Goal: Task Accomplishment & Management: Use online tool/utility

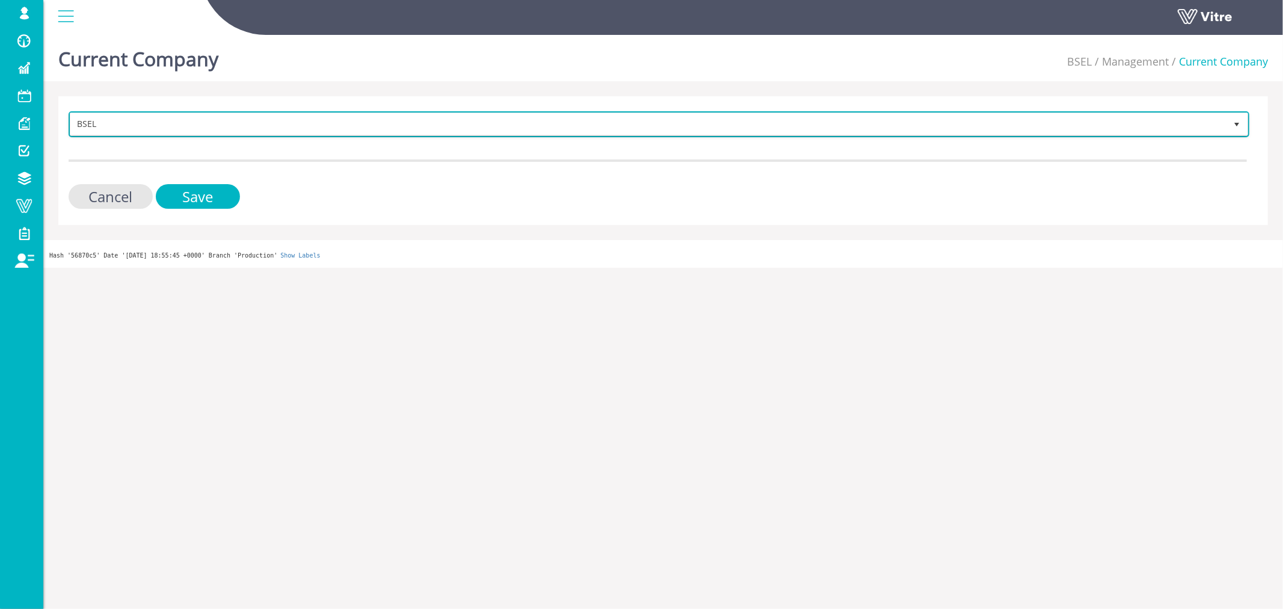
click at [106, 124] on span "BSEL" at bounding box center [647, 124] width 1155 height 22
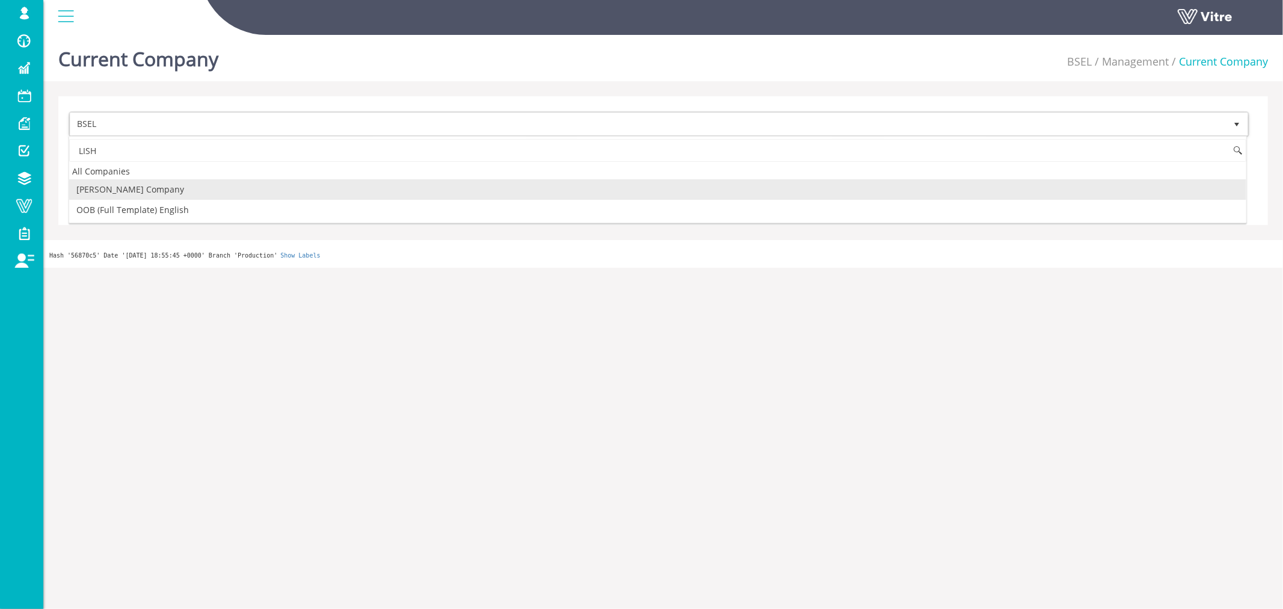
click at [164, 188] on li "[PERSON_NAME] Company" at bounding box center [657, 189] width 1177 height 20
type input "LISH"
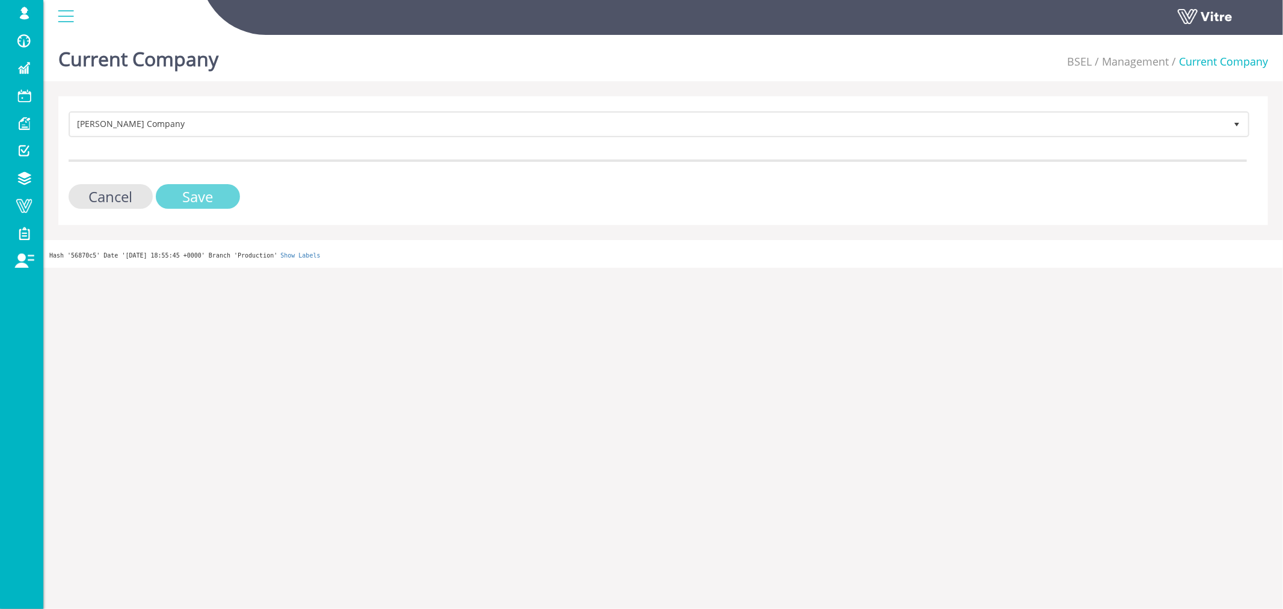
click at [169, 191] on input "Save" at bounding box center [198, 196] width 84 height 25
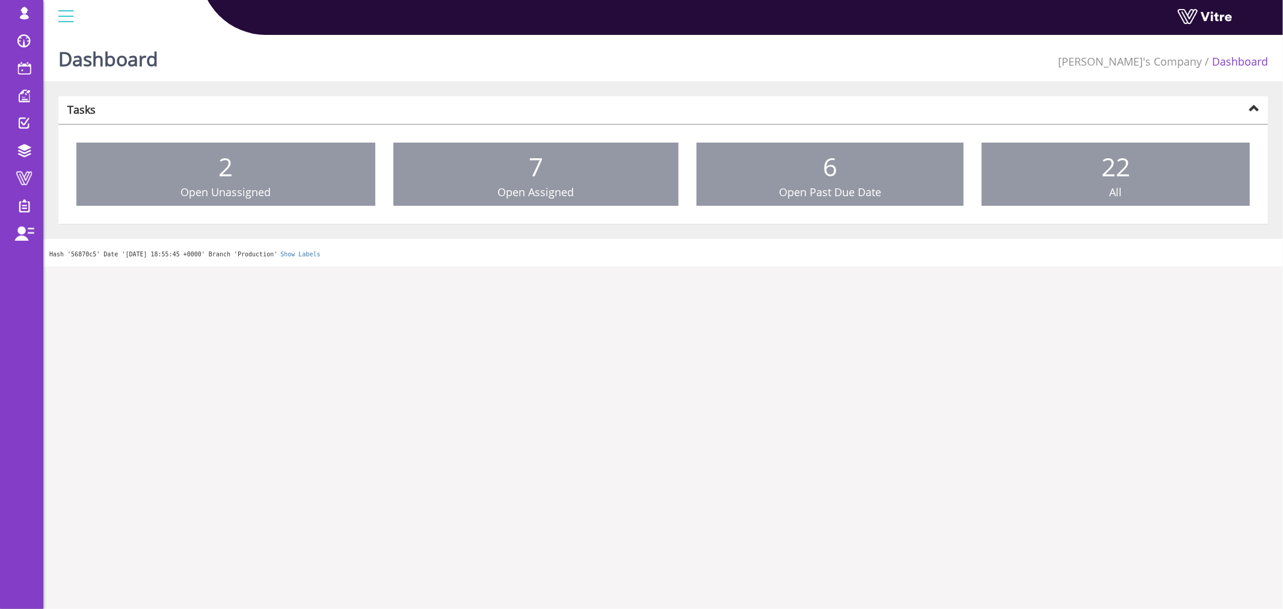
click at [361, 63] on div "Dashboard Lishay's Company Dashboard" at bounding box center [662, 55] width 1239 height 51
click at [21, 175] on span at bounding box center [24, 178] width 30 height 14
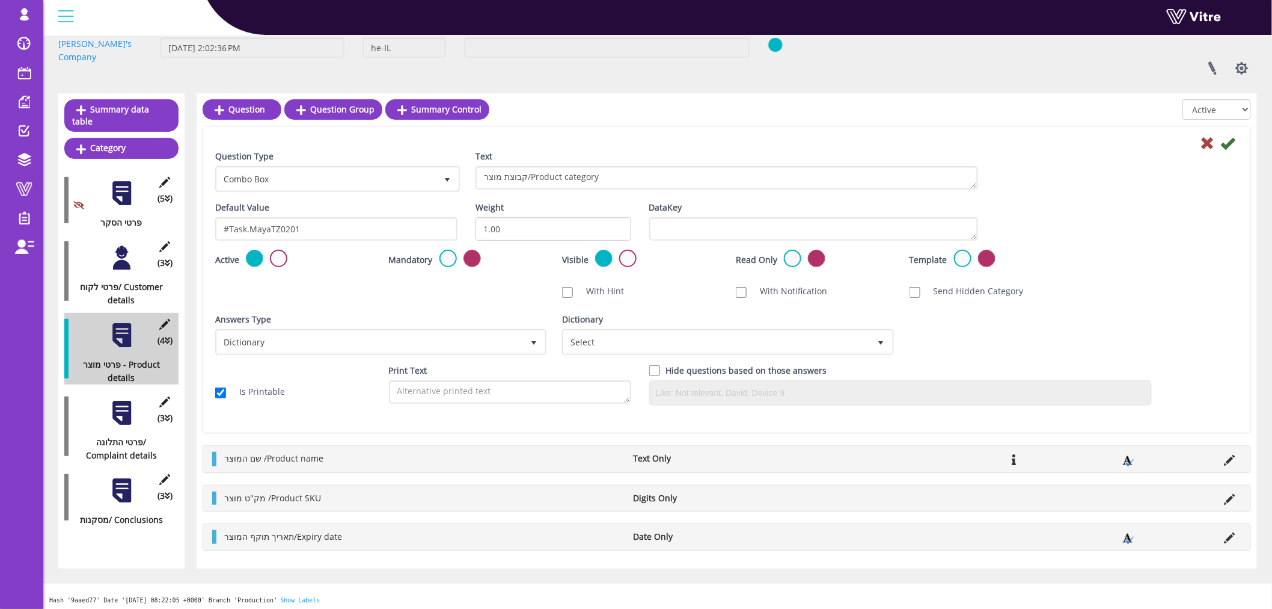
scroll to position [75, 0]
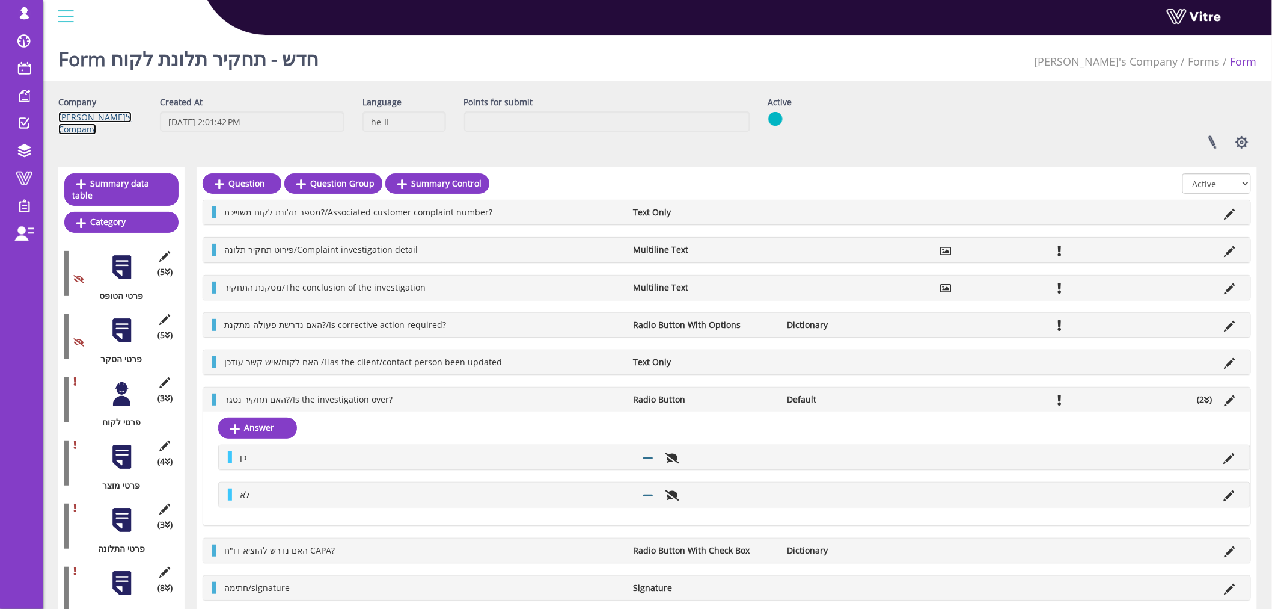
click at [76, 113] on link "[PERSON_NAME]'s Company" at bounding box center [94, 122] width 73 height 23
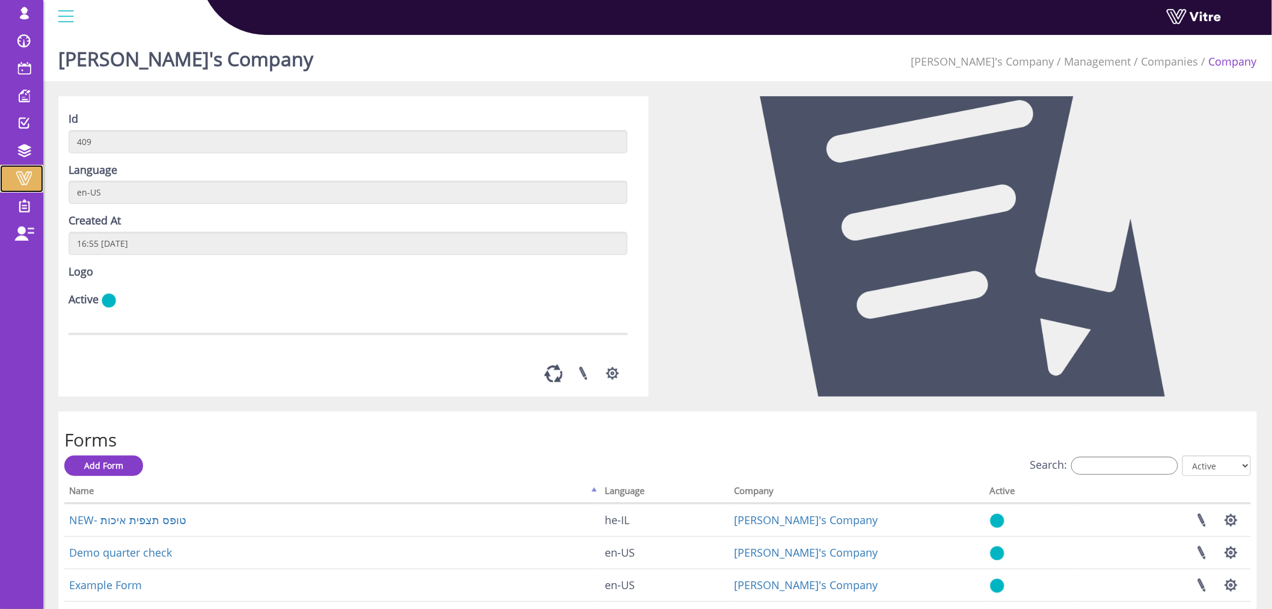
click at [25, 177] on span at bounding box center [24, 178] width 30 height 14
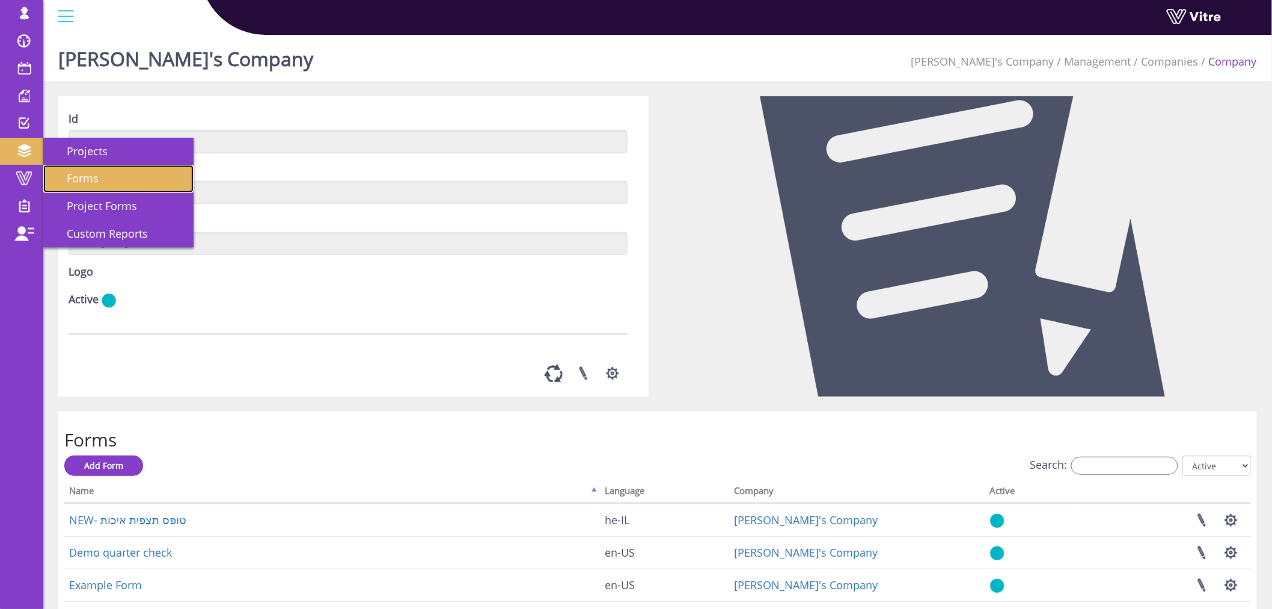
click at [111, 177] on link "Forms" at bounding box center [118, 179] width 150 height 28
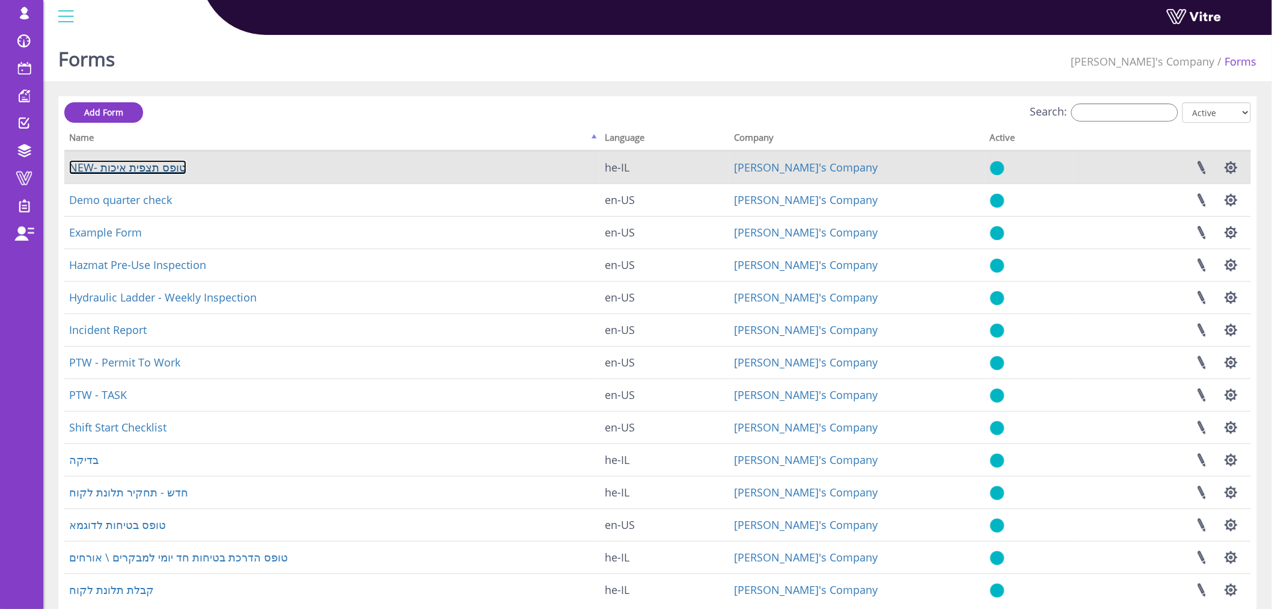
click at [137, 167] on link "NEW- טופס תצפית איכות" at bounding box center [127, 167] width 117 height 14
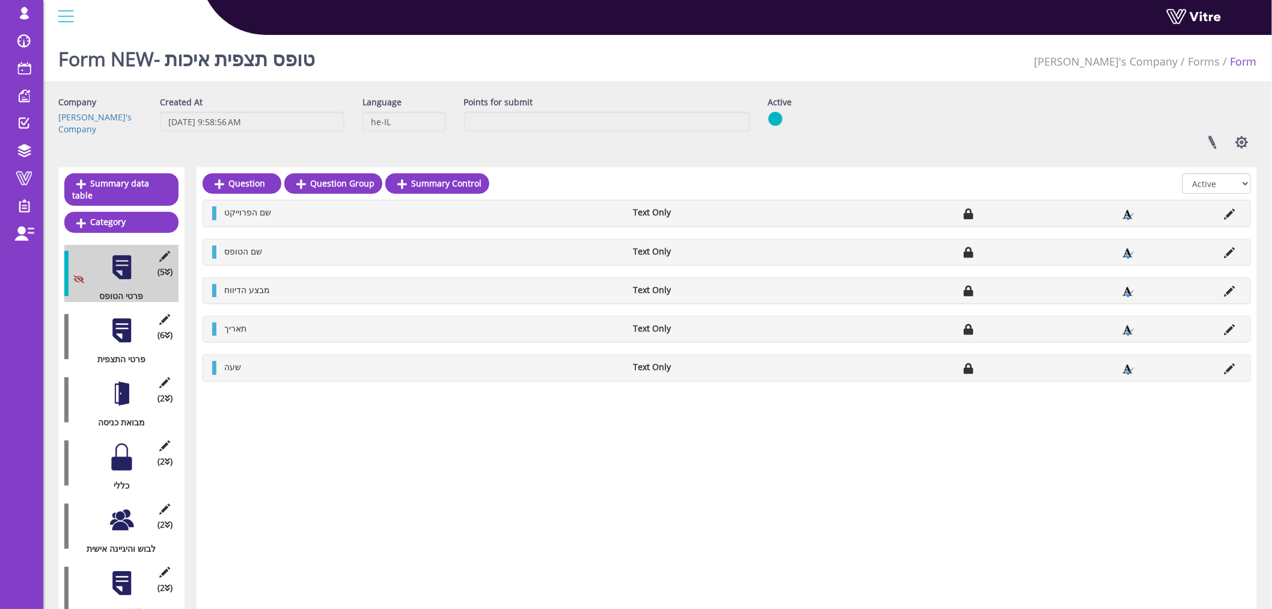
click at [121, 385] on div at bounding box center [121, 393] width 27 height 27
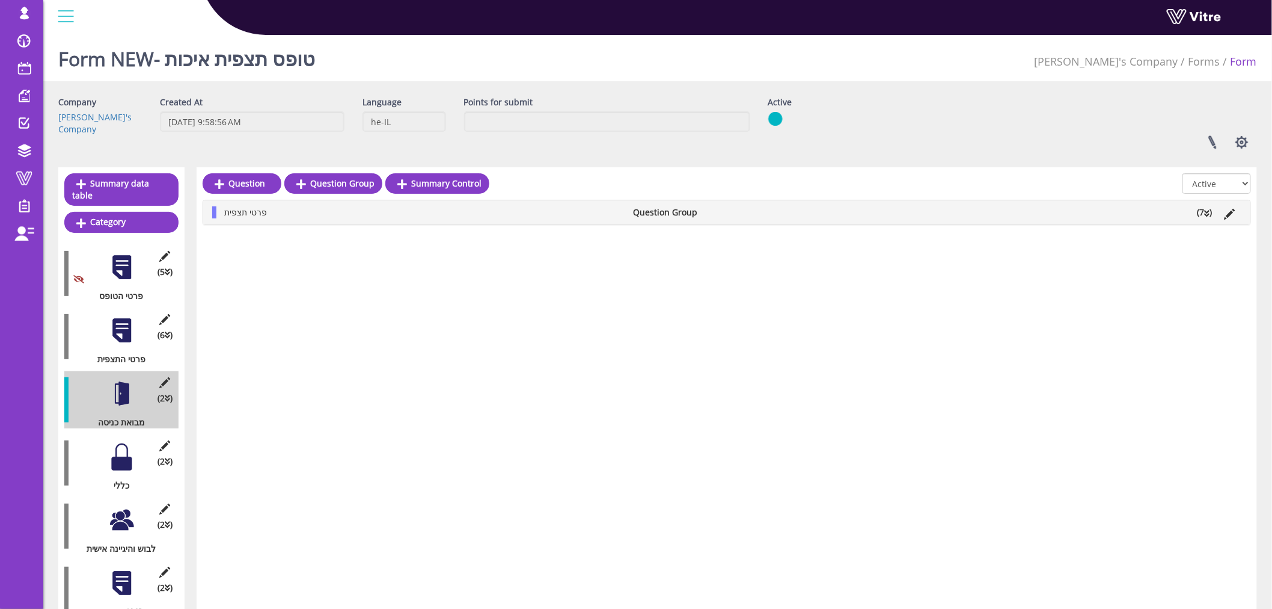
click at [1203, 209] on li "(7 )" at bounding box center [1205, 212] width 27 height 12
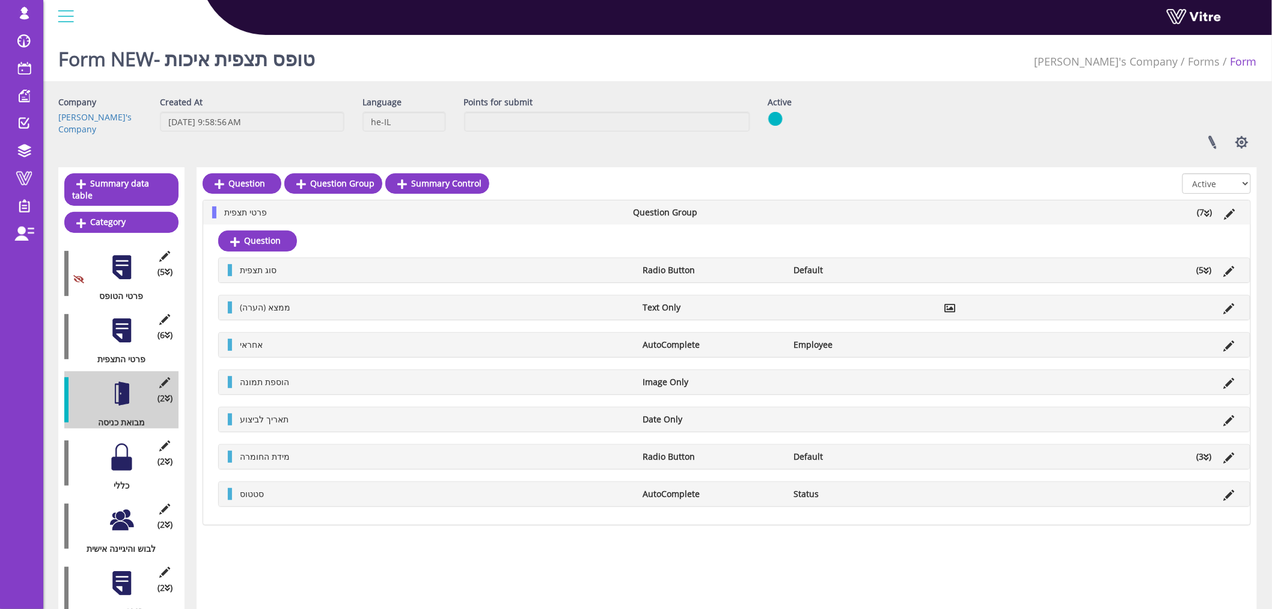
click at [1203, 271] on li "(5 )" at bounding box center [1204, 270] width 27 height 12
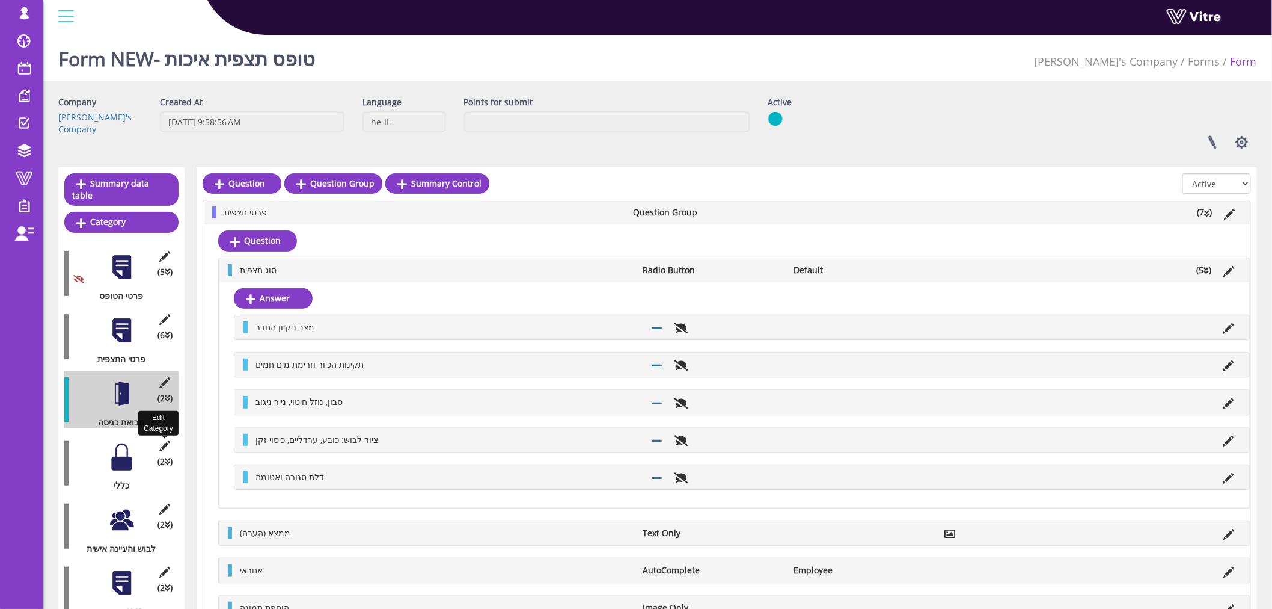
click at [164, 440] on icon at bounding box center [165, 445] width 15 height 11
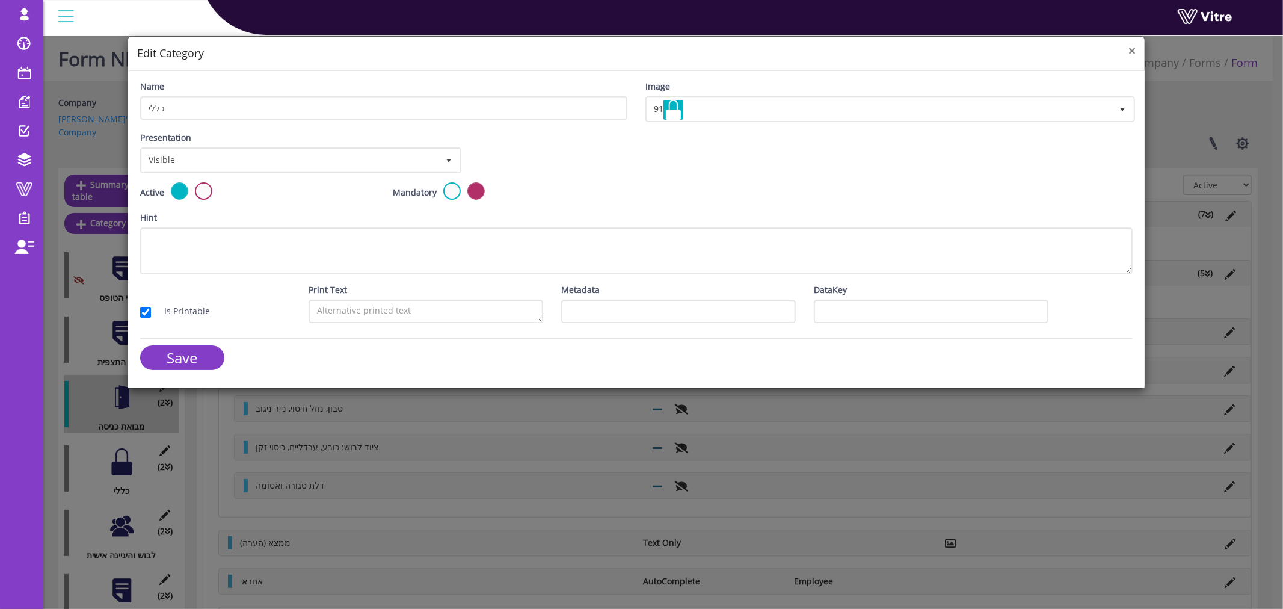
click at [1133, 47] on span "×" at bounding box center [1131, 50] width 7 height 17
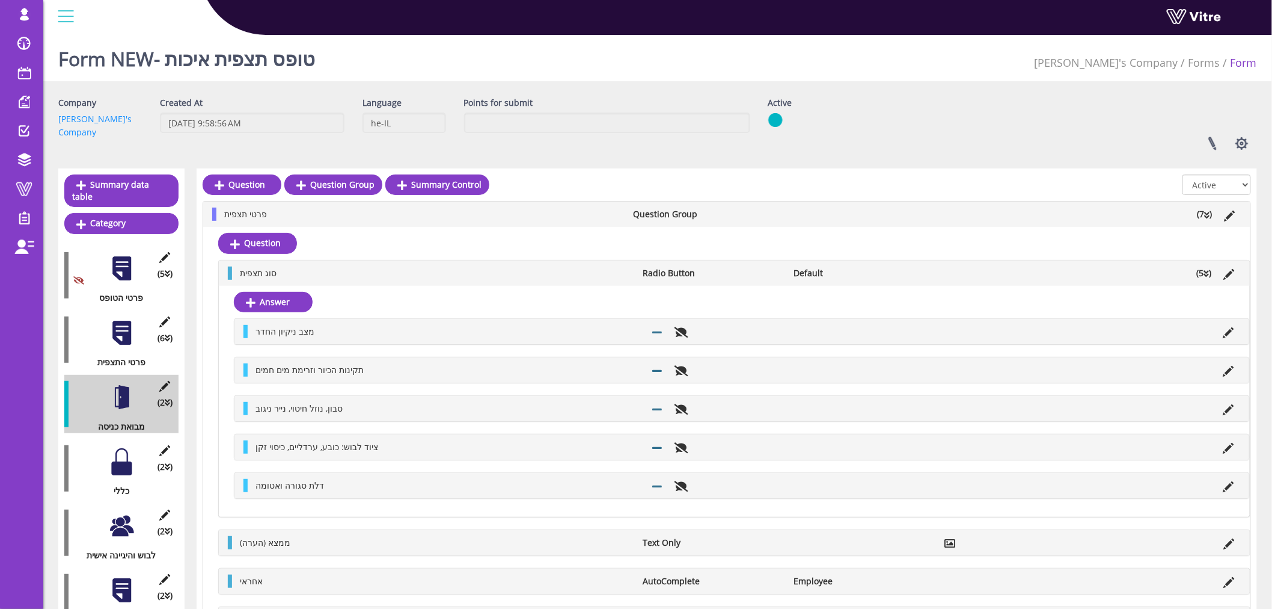
click at [123, 456] on div at bounding box center [121, 461] width 27 height 27
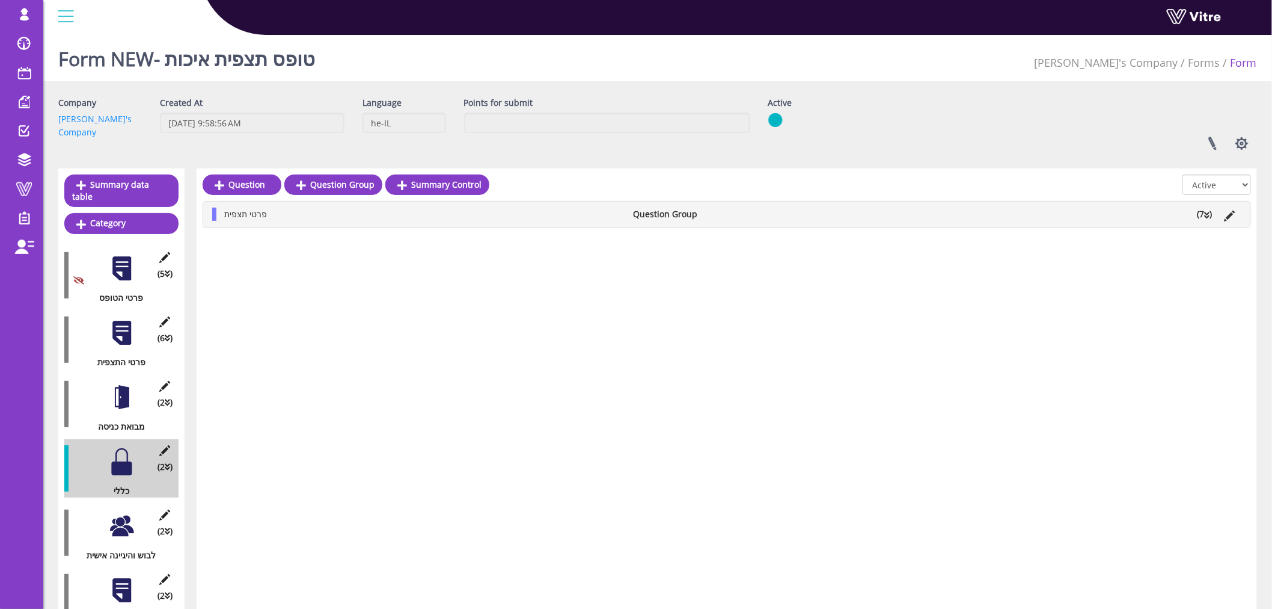
click at [1209, 212] on icon at bounding box center [1207, 215] width 5 height 8
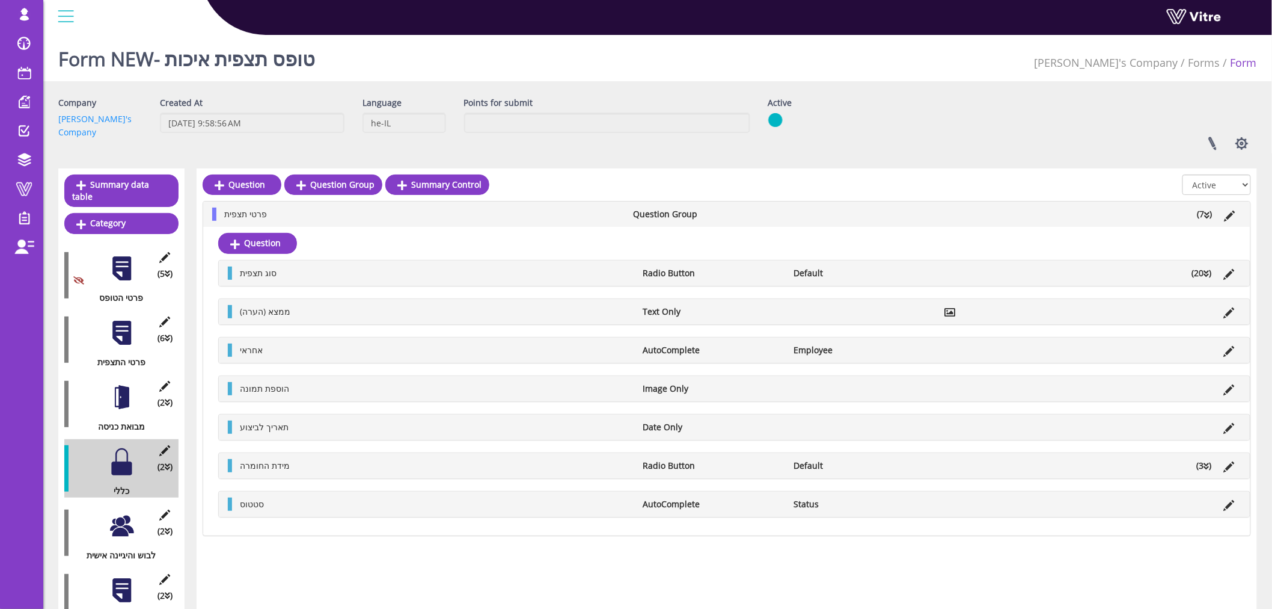
click at [1198, 274] on li "(20 )" at bounding box center [1202, 272] width 32 height 13
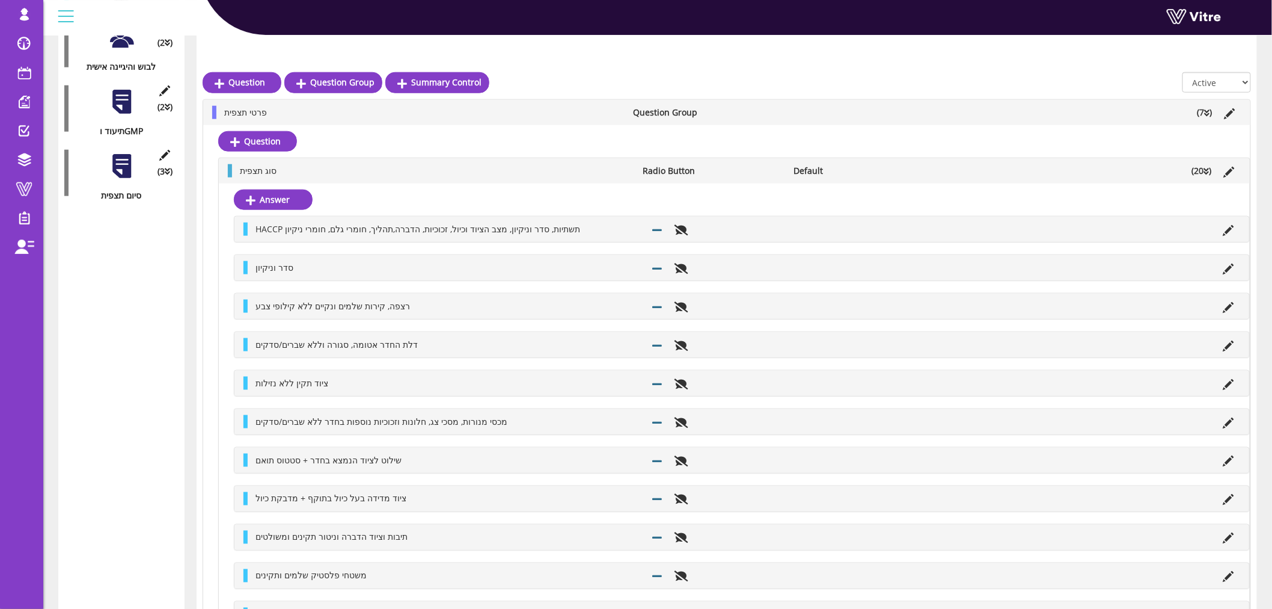
scroll to position [467, 0]
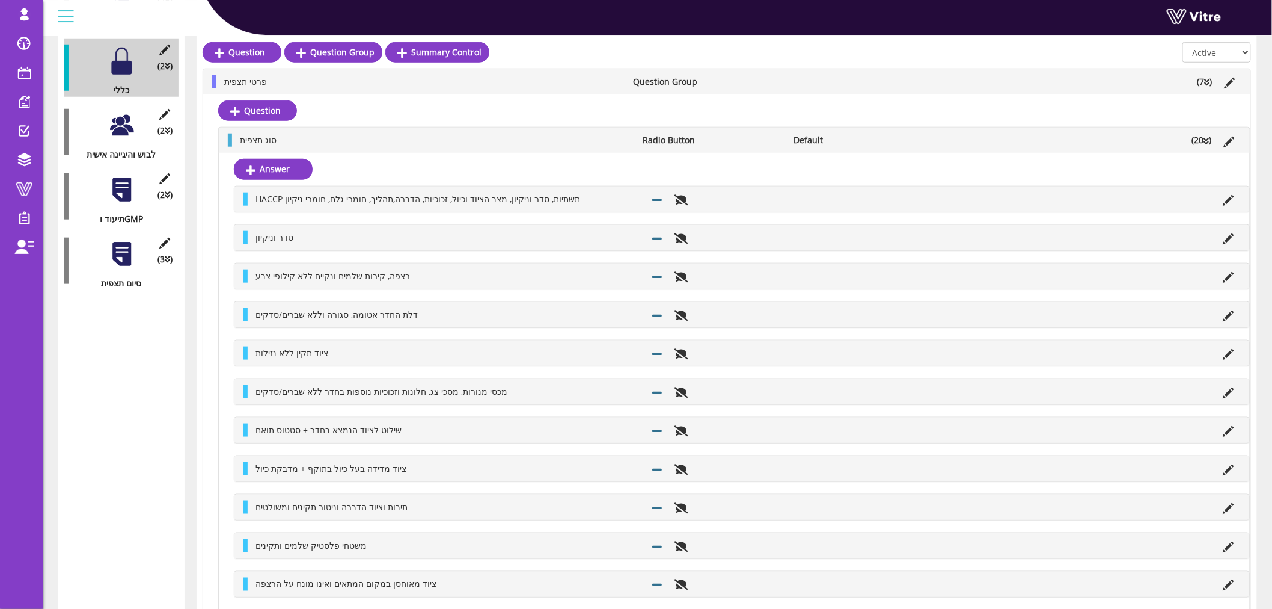
click at [130, 121] on div at bounding box center [121, 125] width 27 height 27
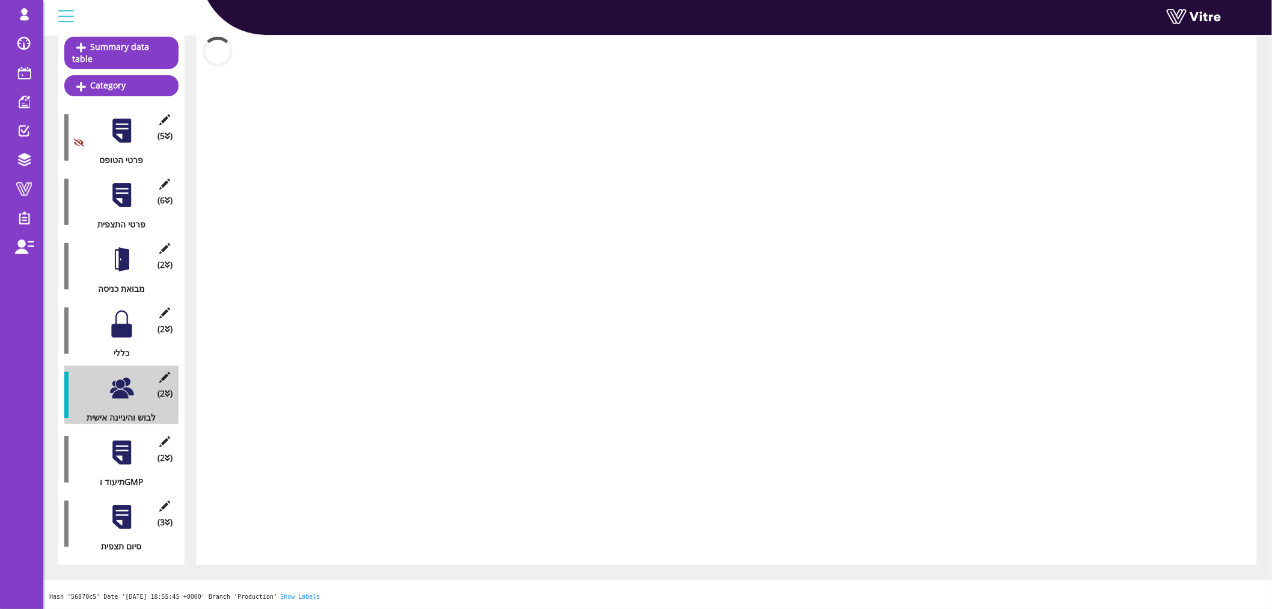
scroll to position [124, 0]
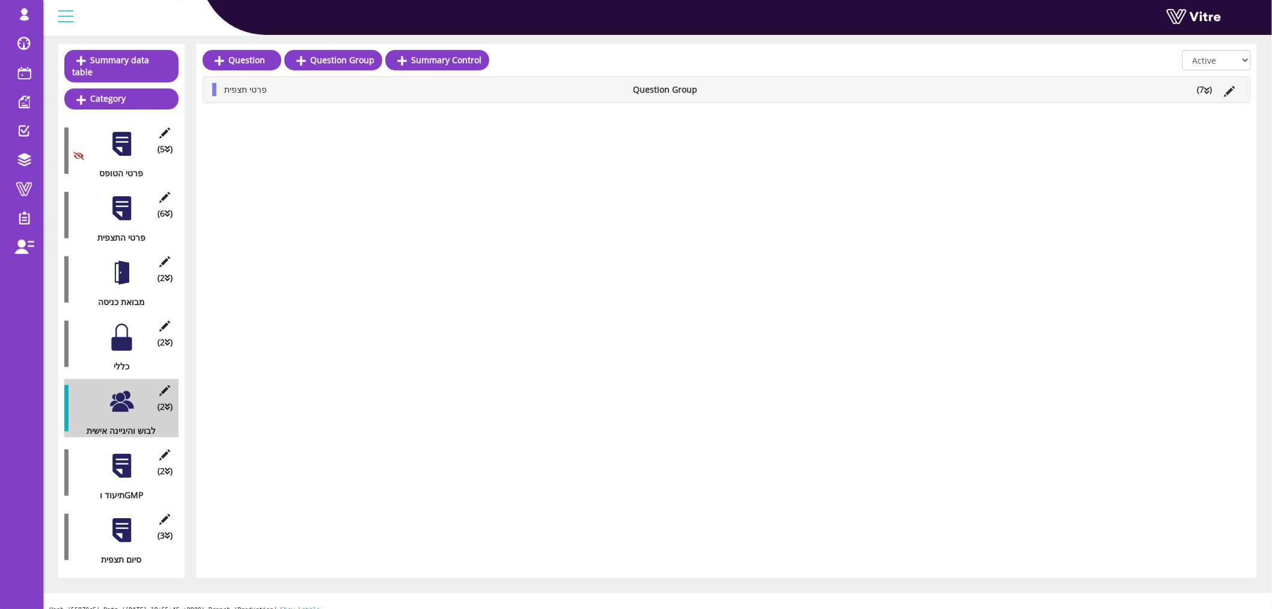
click at [1201, 86] on li "(7 )" at bounding box center [1205, 89] width 27 height 13
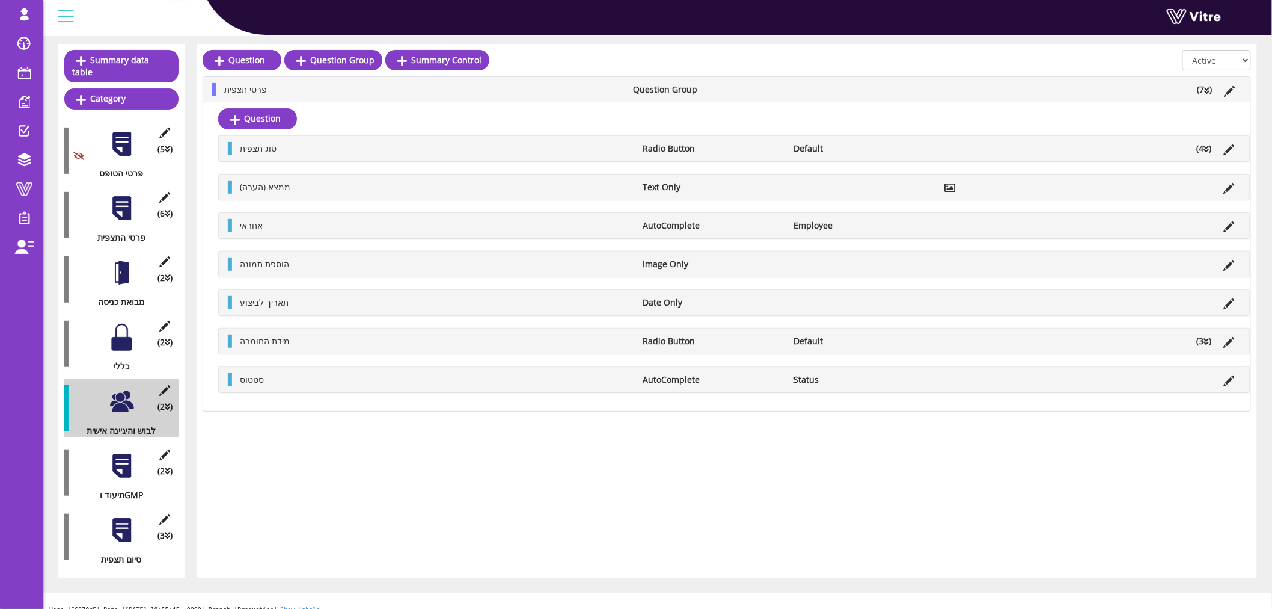
click at [1206, 147] on icon at bounding box center [1207, 149] width 5 height 8
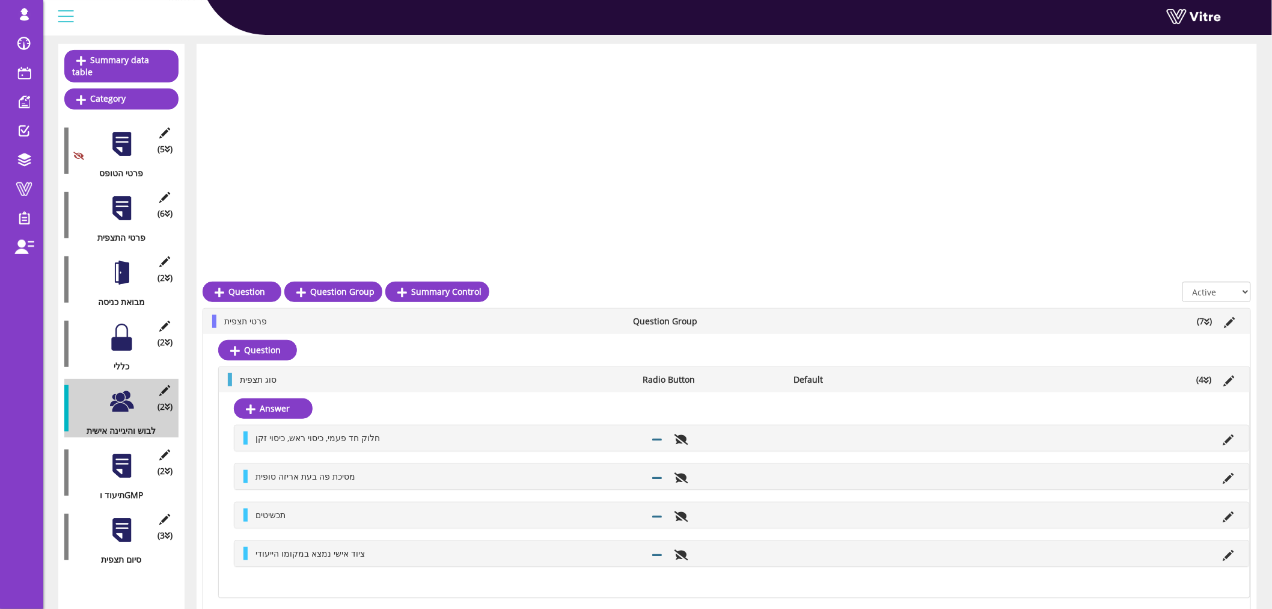
scroll to position [400, 0]
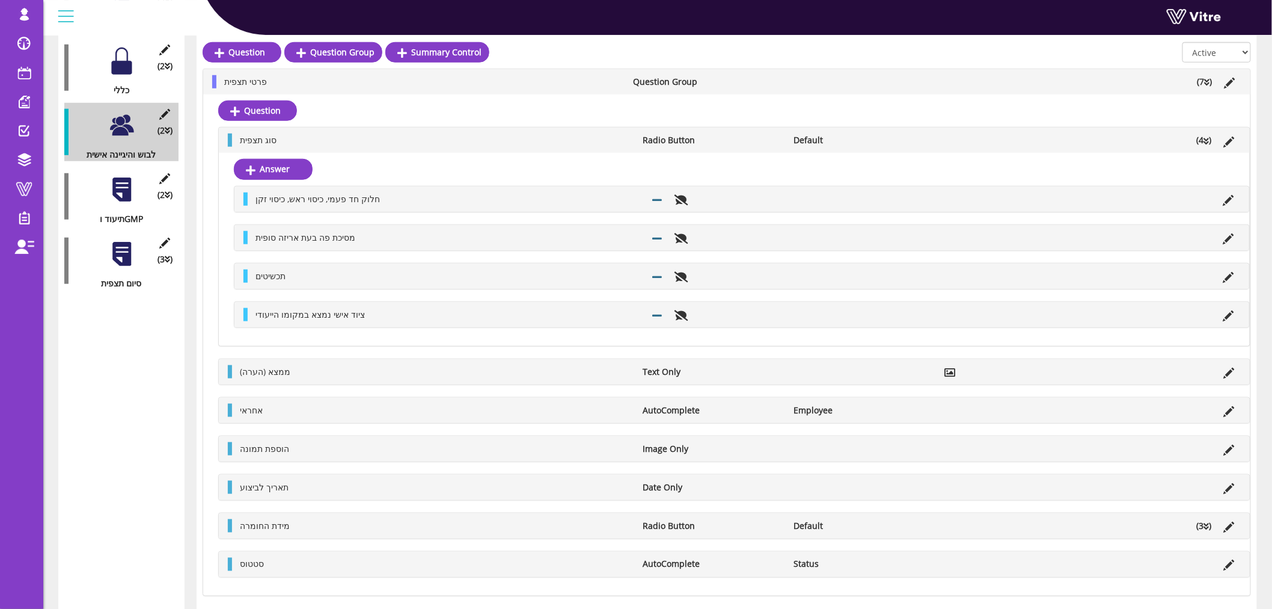
click at [124, 176] on div at bounding box center [121, 189] width 27 height 27
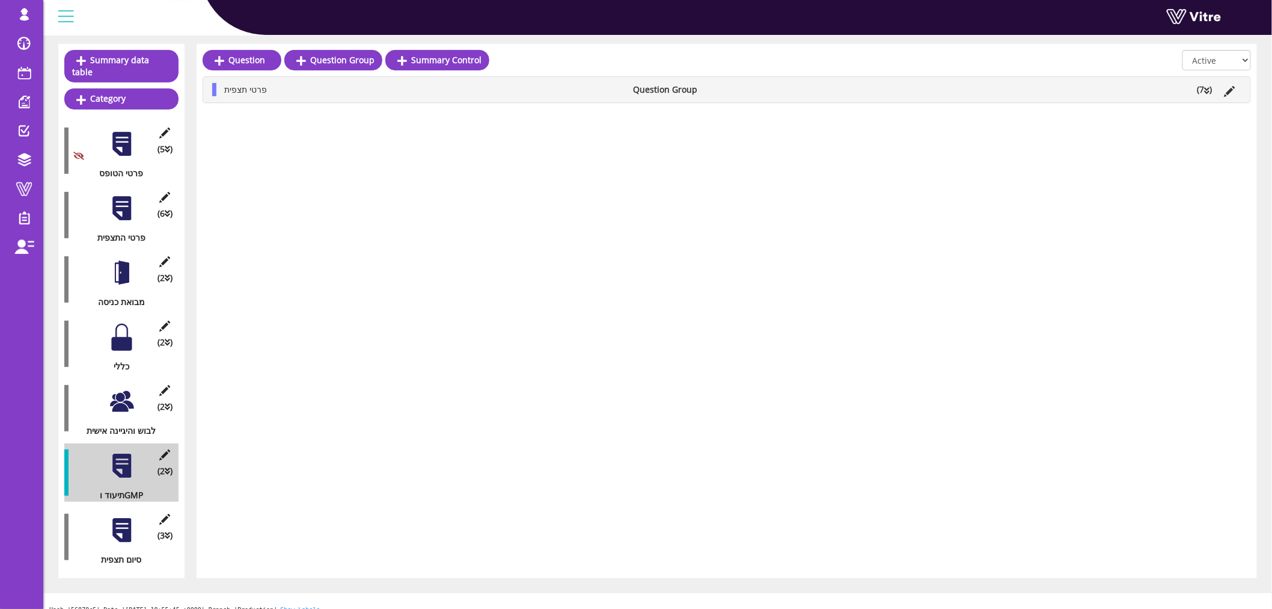
click at [1217, 97] on div "פרטי תצפית Question Group (7 )" at bounding box center [727, 89] width 1048 height 25
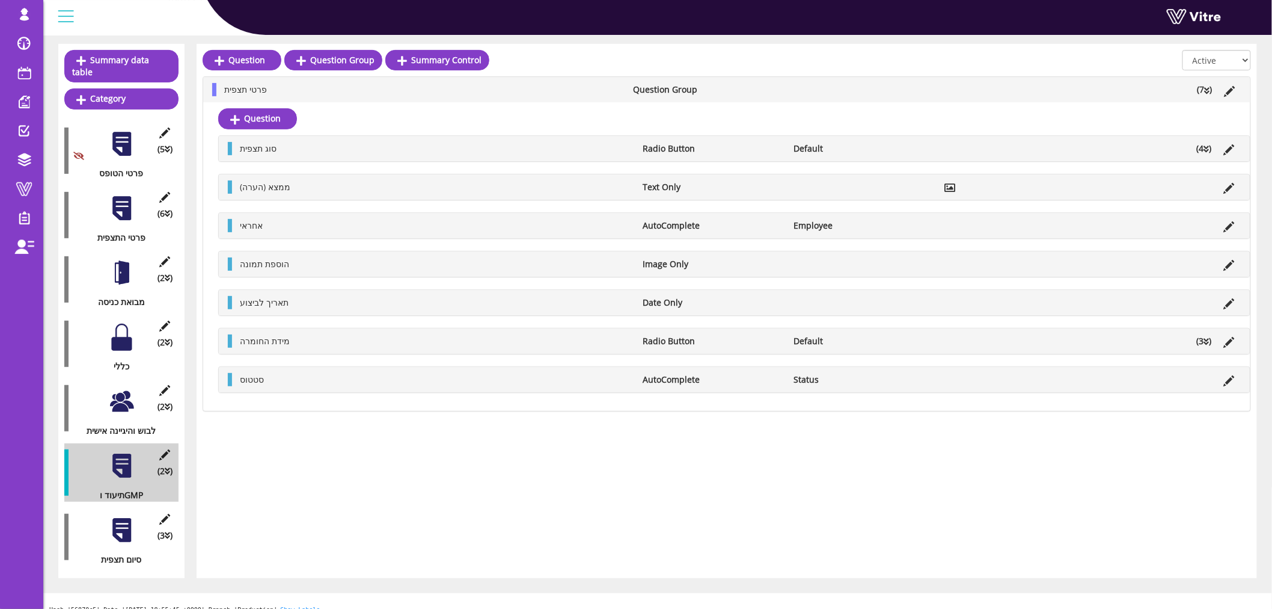
click at [1200, 147] on li "(4 )" at bounding box center [1204, 148] width 27 height 13
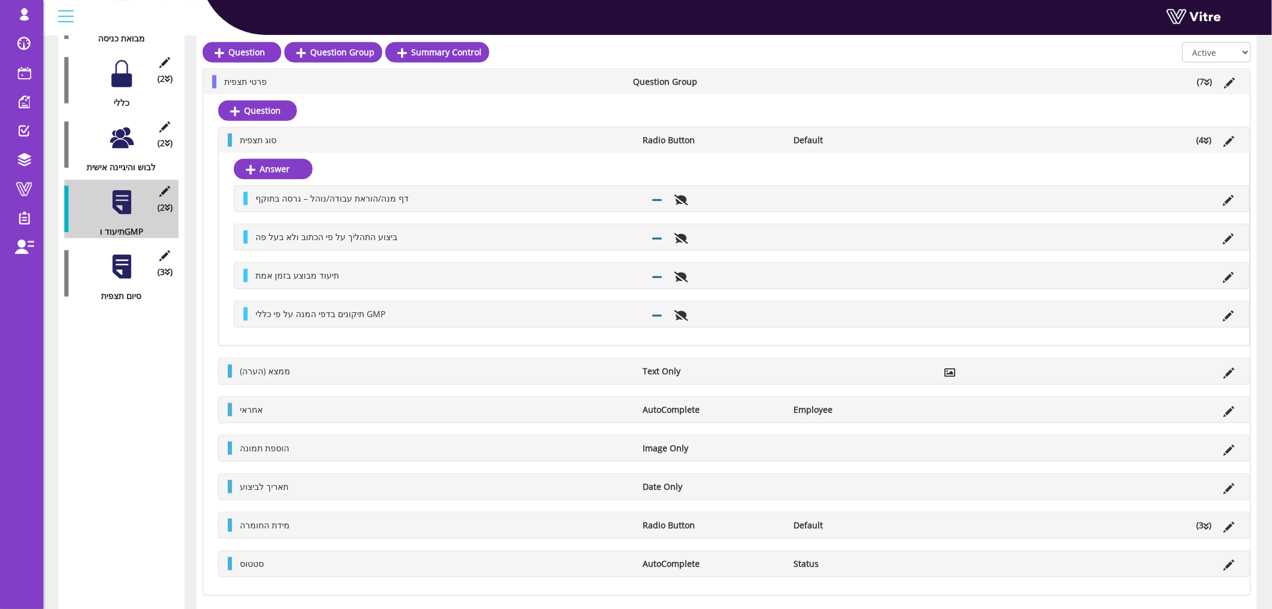
scroll to position [400, 0]
